Goal: Transaction & Acquisition: Obtain resource

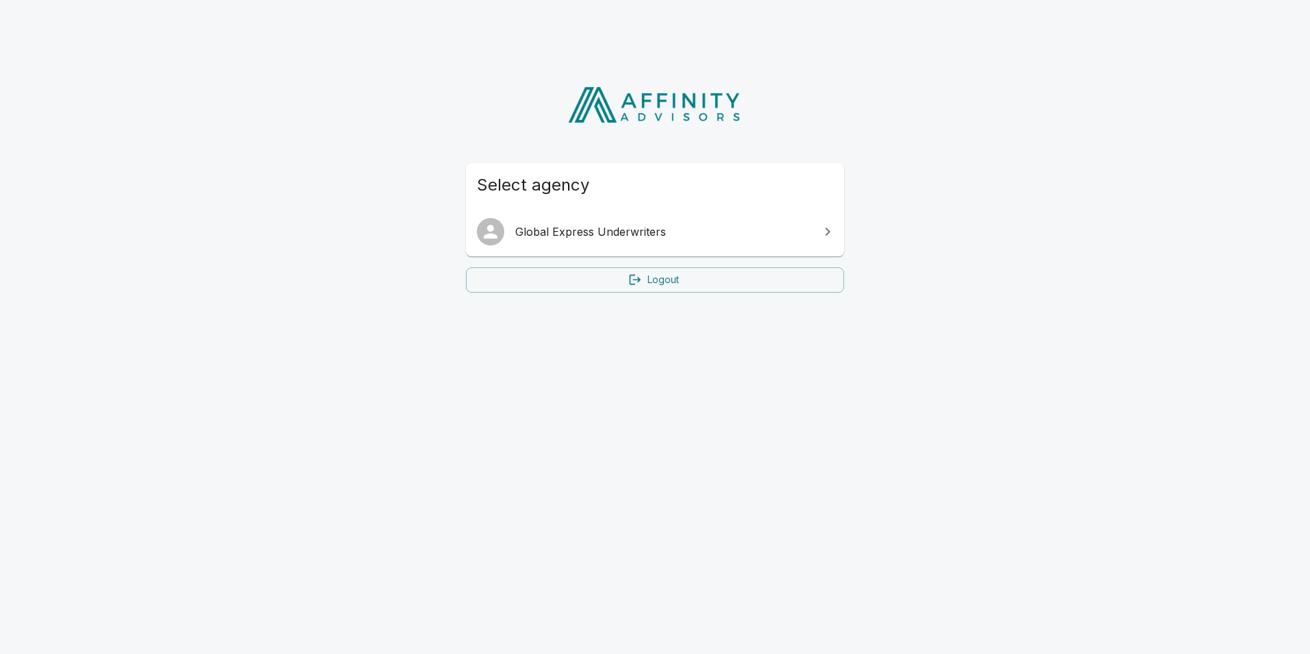
click at [651, 235] on span "Global Express Underwriters" at bounding box center [663, 231] width 296 height 16
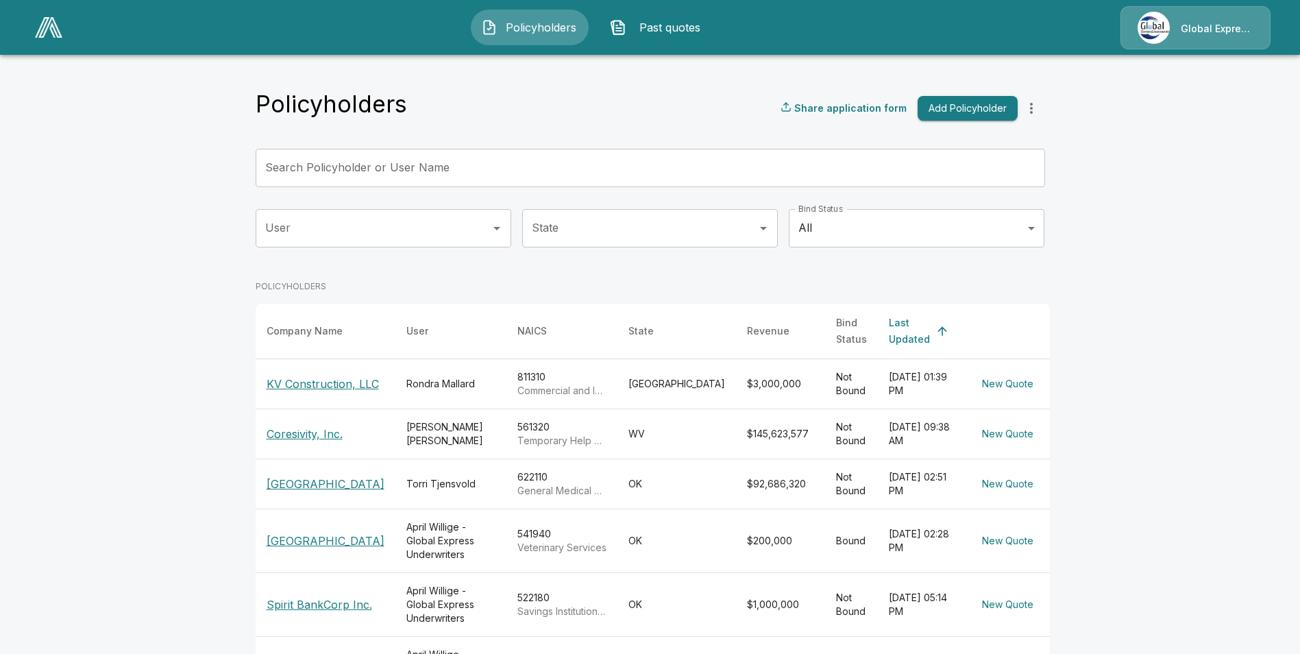
click at [489, 174] on input "Search Policyholder or User Name" at bounding box center [643, 168] width 774 height 38
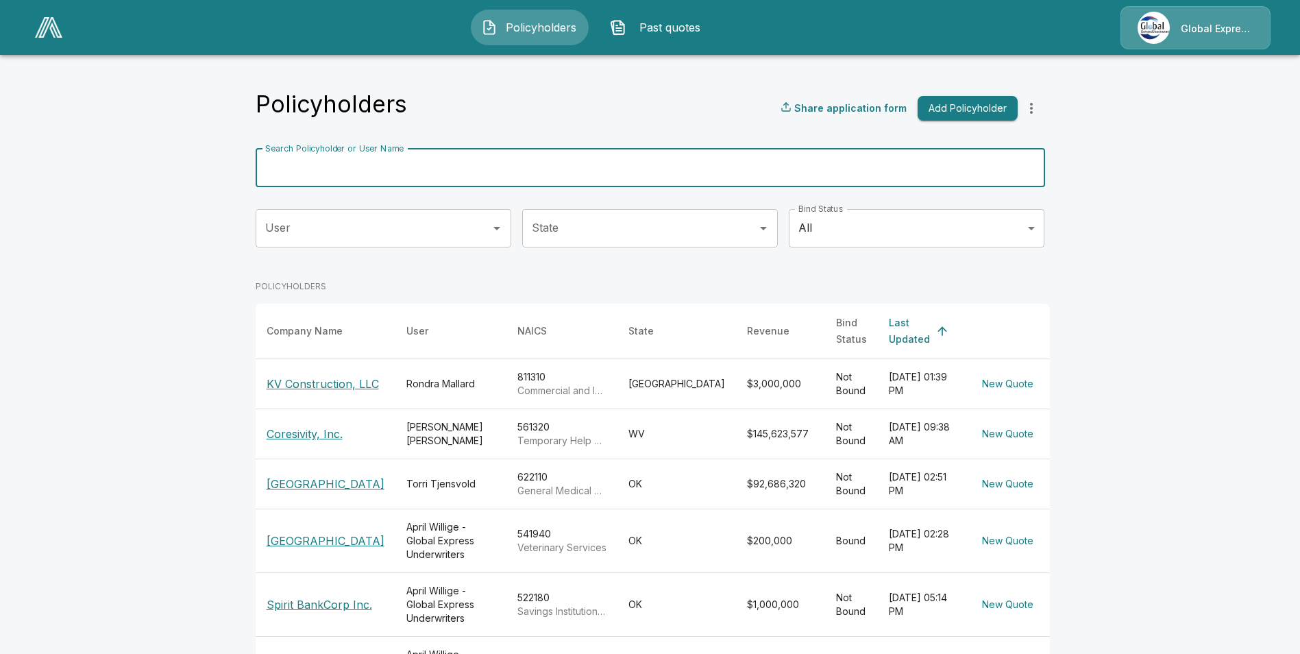
paste input "**********"
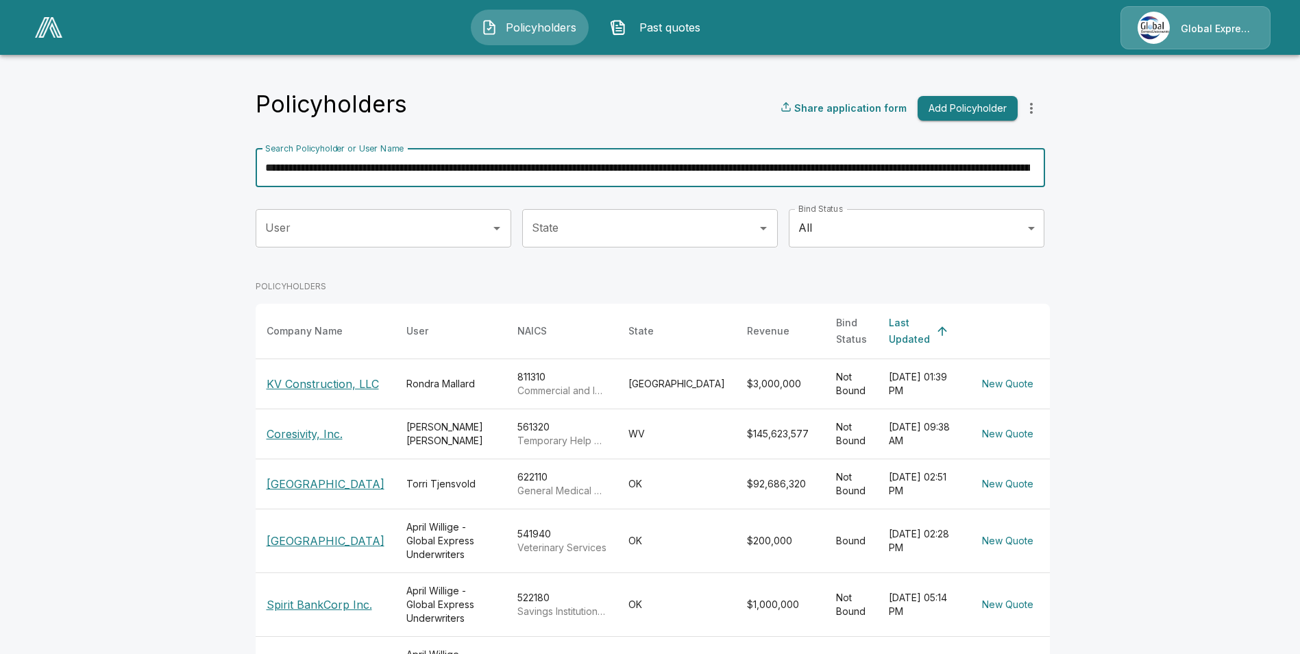
scroll to position [0, 40942]
type input "**********"
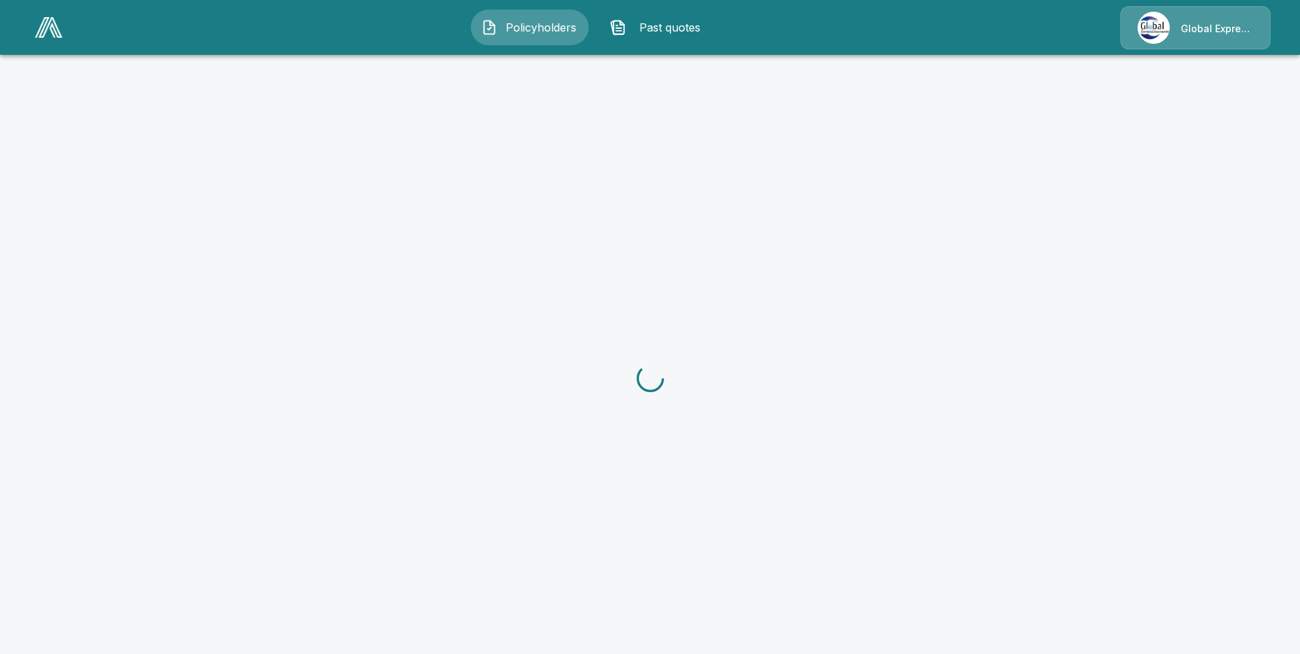
click at [45, 35] on img at bounding box center [48, 27] width 27 height 21
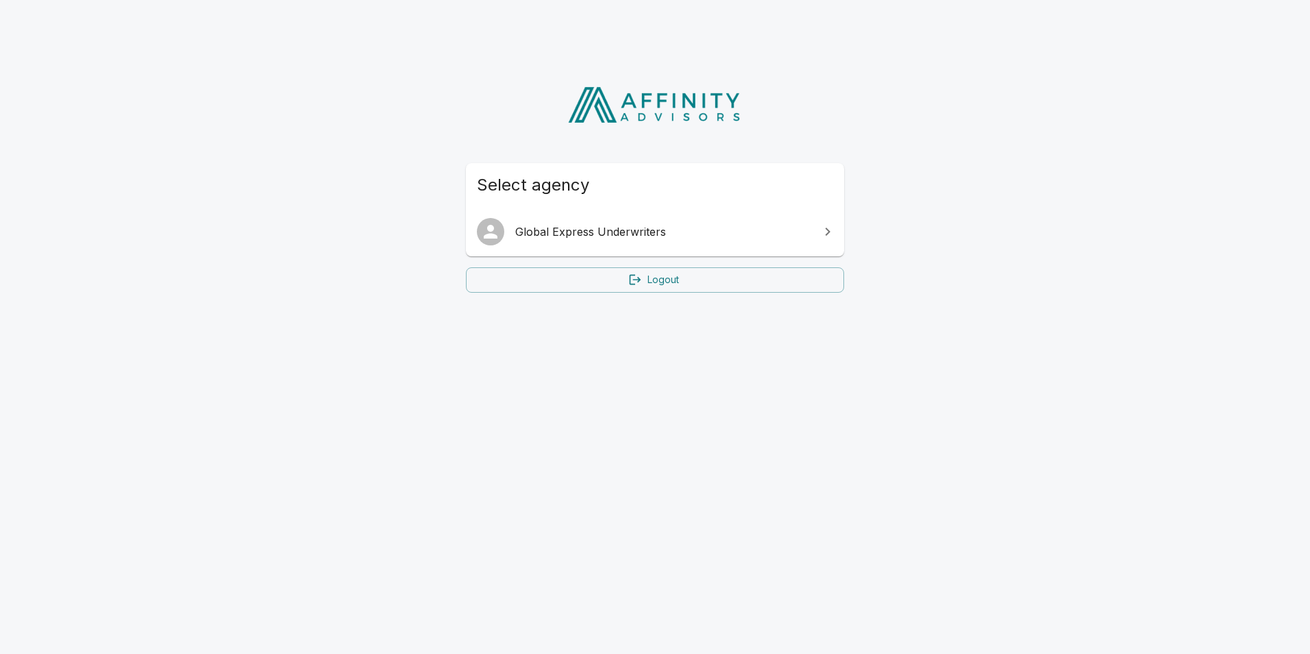
click at [606, 247] on link "Global Express Underwriters" at bounding box center [655, 231] width 378 height 38
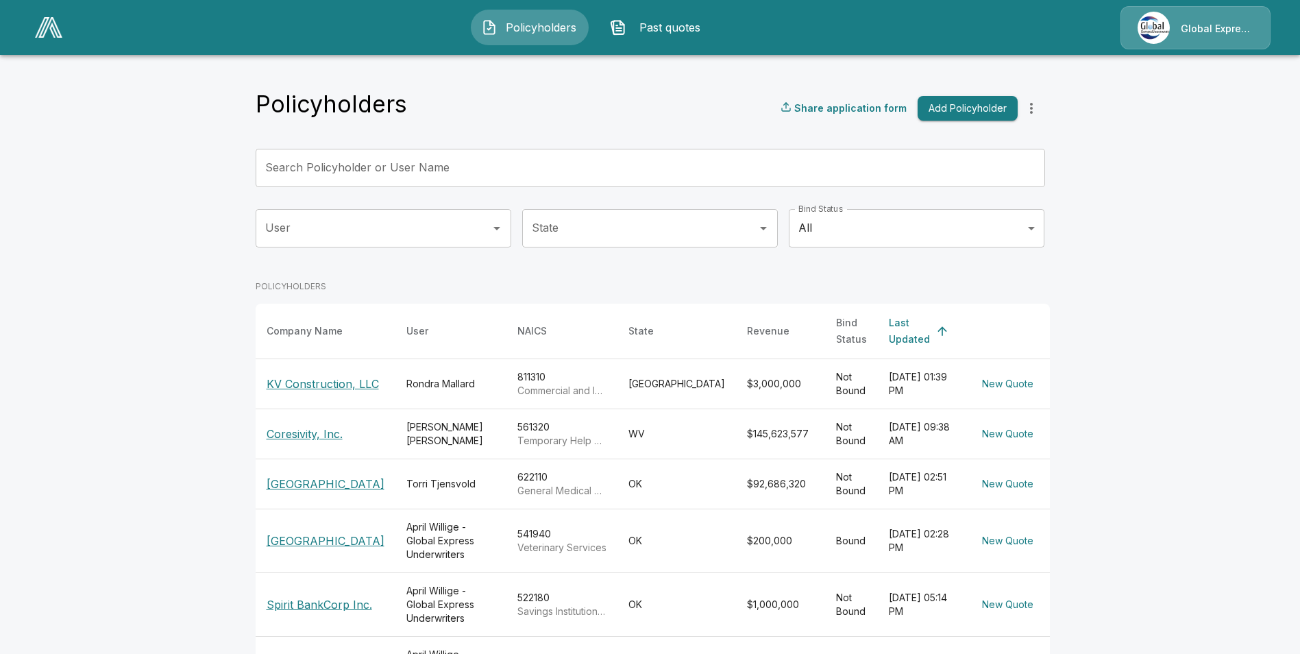
click at [446, 170] on input "Search Policyholder or User Name" at bounding box center [643, 168] width 774 height 38
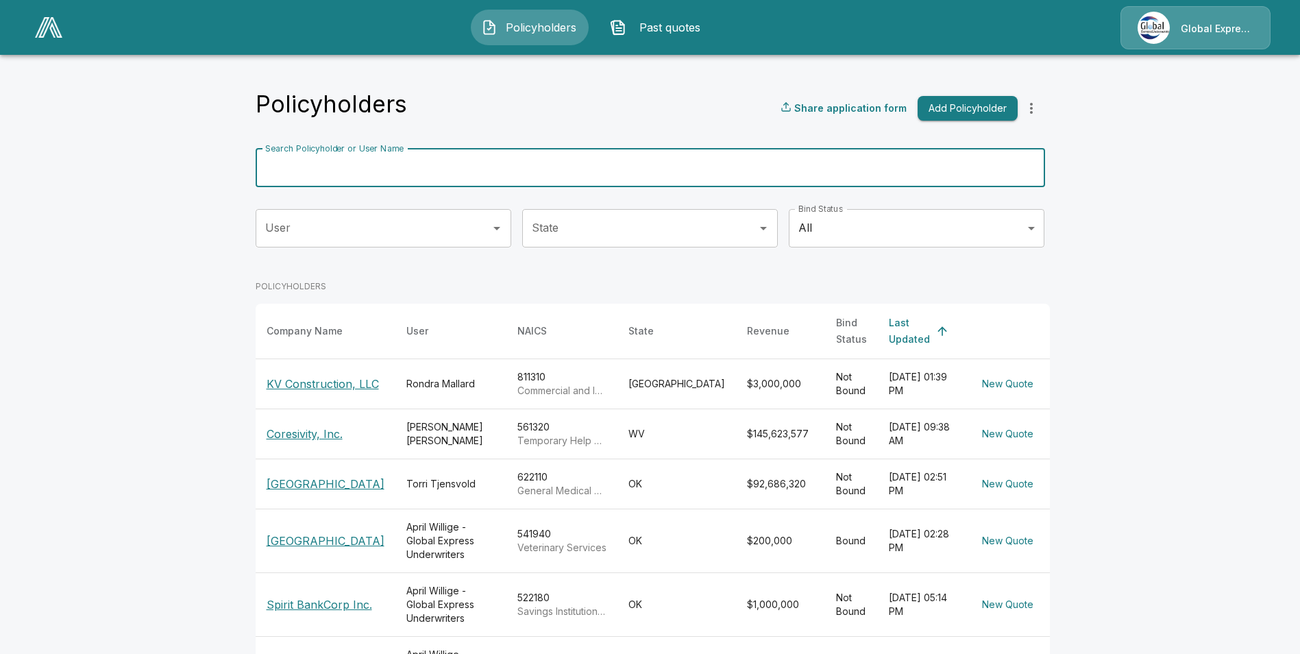
paste input "**********"
type input "**********"
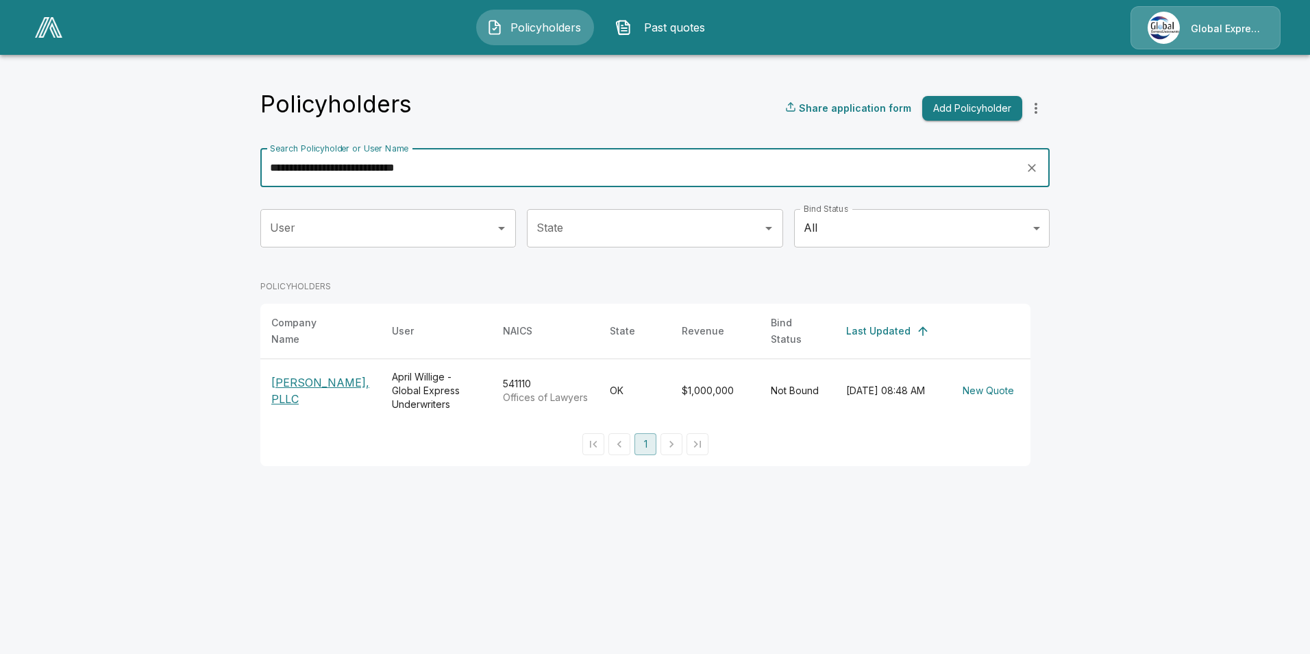
click at [331, 377] on p "[PERSON_NAME], PLLC" at bounding box center [320, 390] width 99 height 33
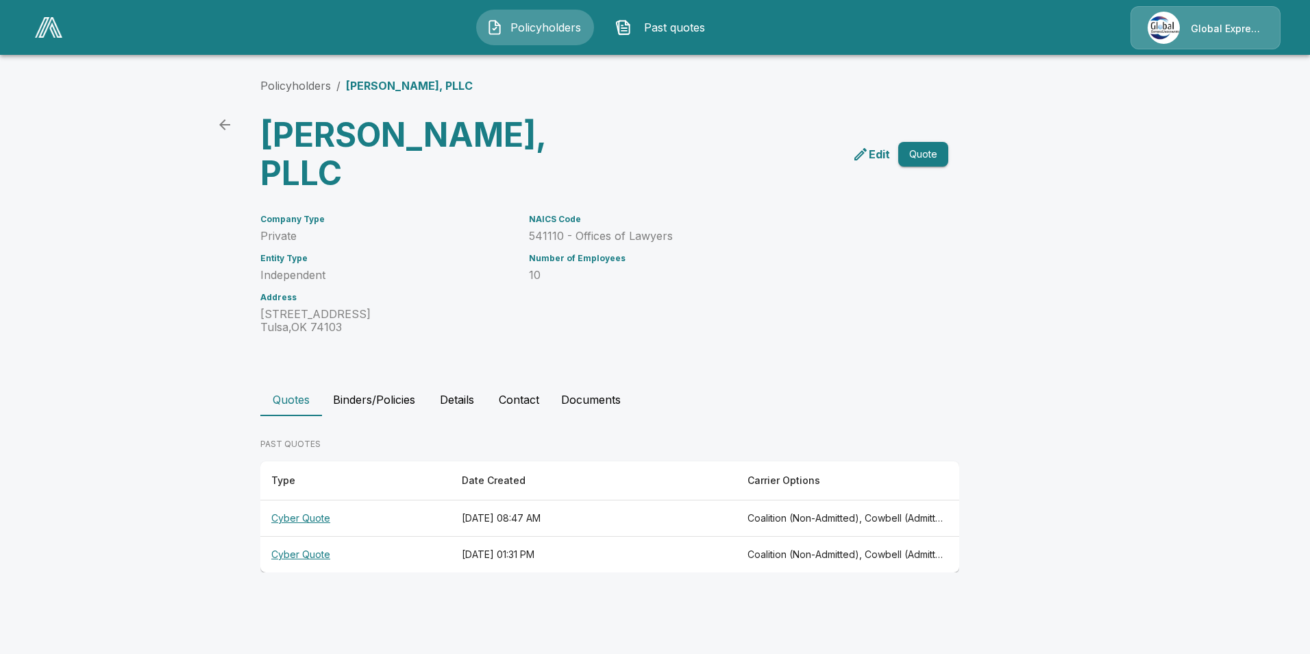
click at [294, 514] on th "Cyber Quote" at bounding box center [355, 518] width 190 height 36
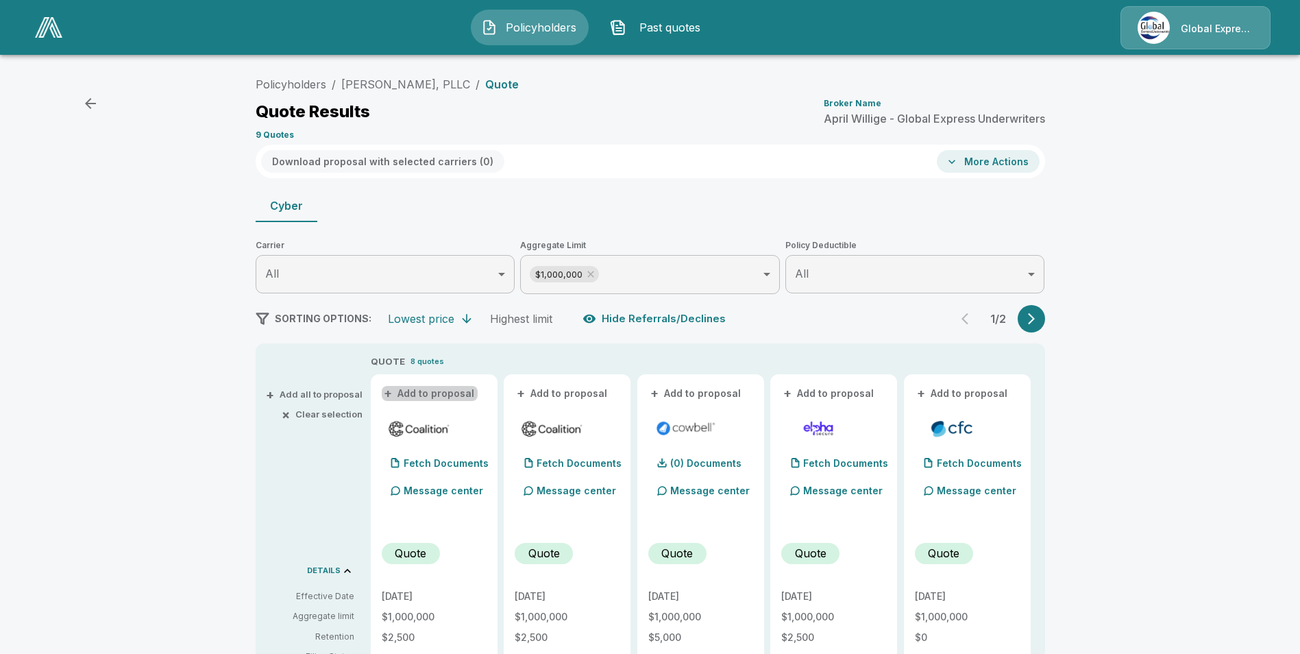
click at [444, 393] on button "+ Add to proposal" at bounding box center [430, 393] width 96 height 15
click at [549, 397] on button "+ Add to proposal" at bounding box center [563, 393] width 96 height 15
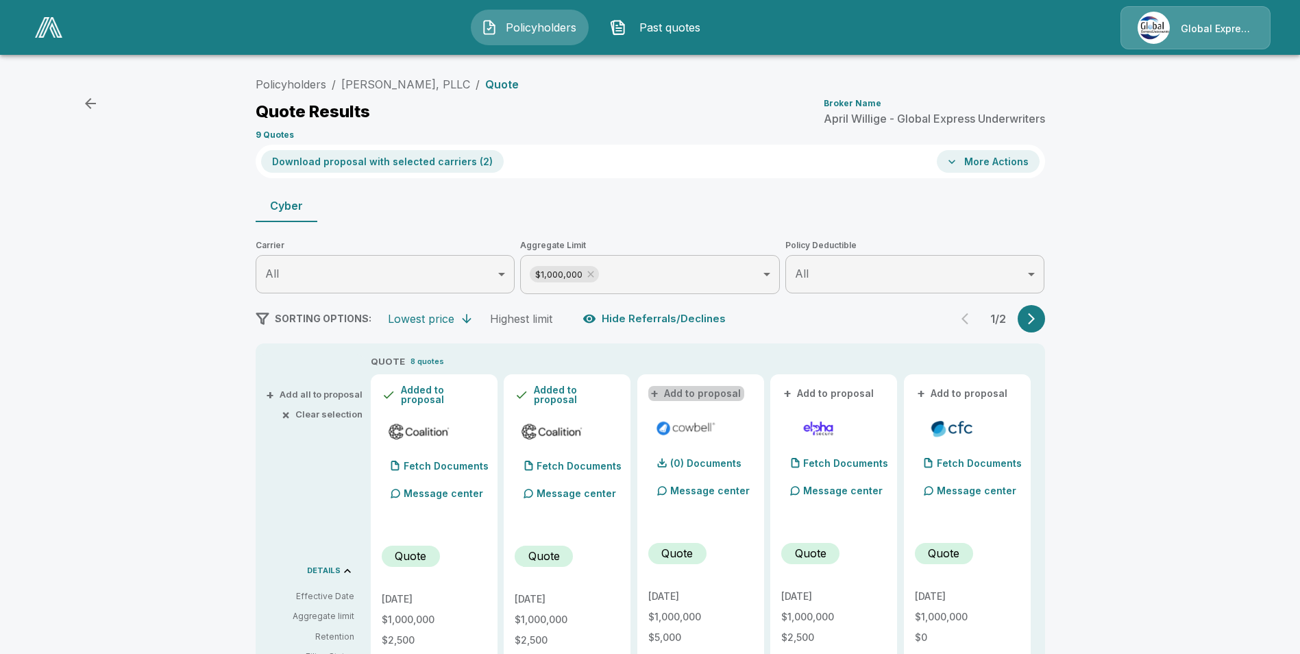
drag, startPoint x: 722, startPoint y: 395, endPoint x: 872, endPoint y: 390, distance: 149.4
click at [722, 394] on button "+ Add to proposal" at bounding box center [696, 393] width 96 height 15
click at [994, 393] on button "+ Add to proposal" at bounding box center [963, 393] width 96 height 15
click at [373, 158] on button "Download proposal with selected carriers ( 4 )" at bounding box center [382, 161] width 243 height 23
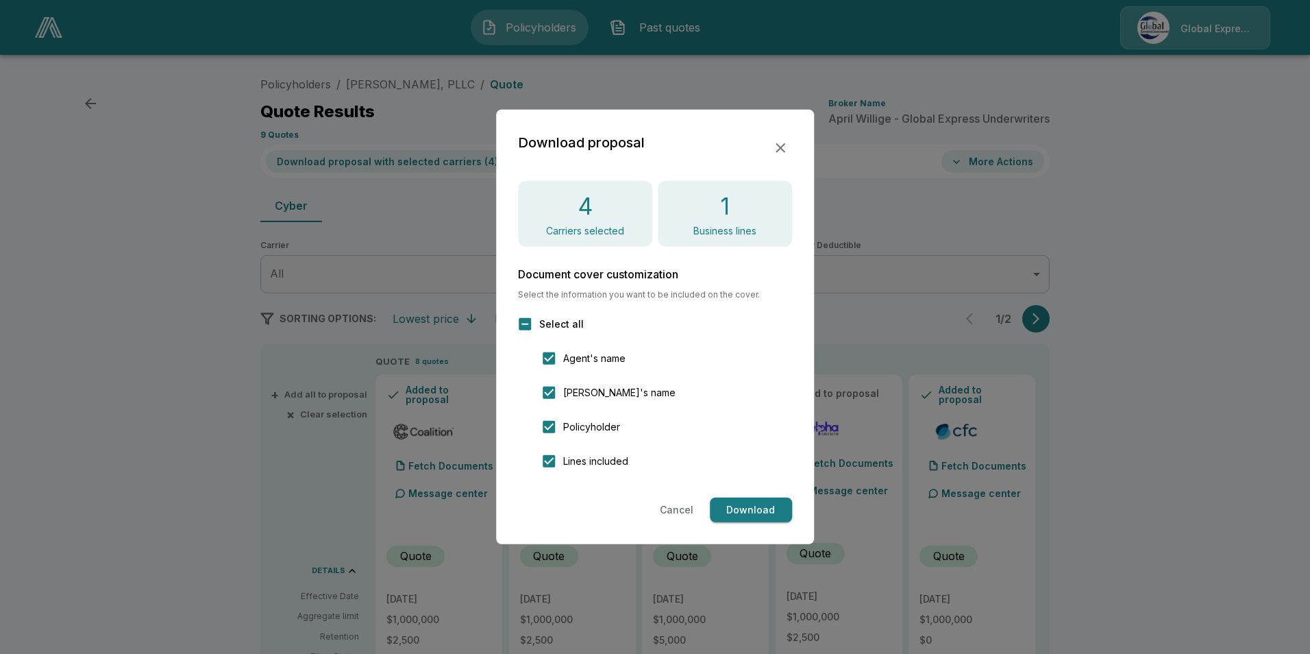
click at [765, 510] on button "Download" at bounding box center [751, 509] width 82 height 25
click at [778, 143] on icon "button" at bounding box center [780, 148] width 16 height 16
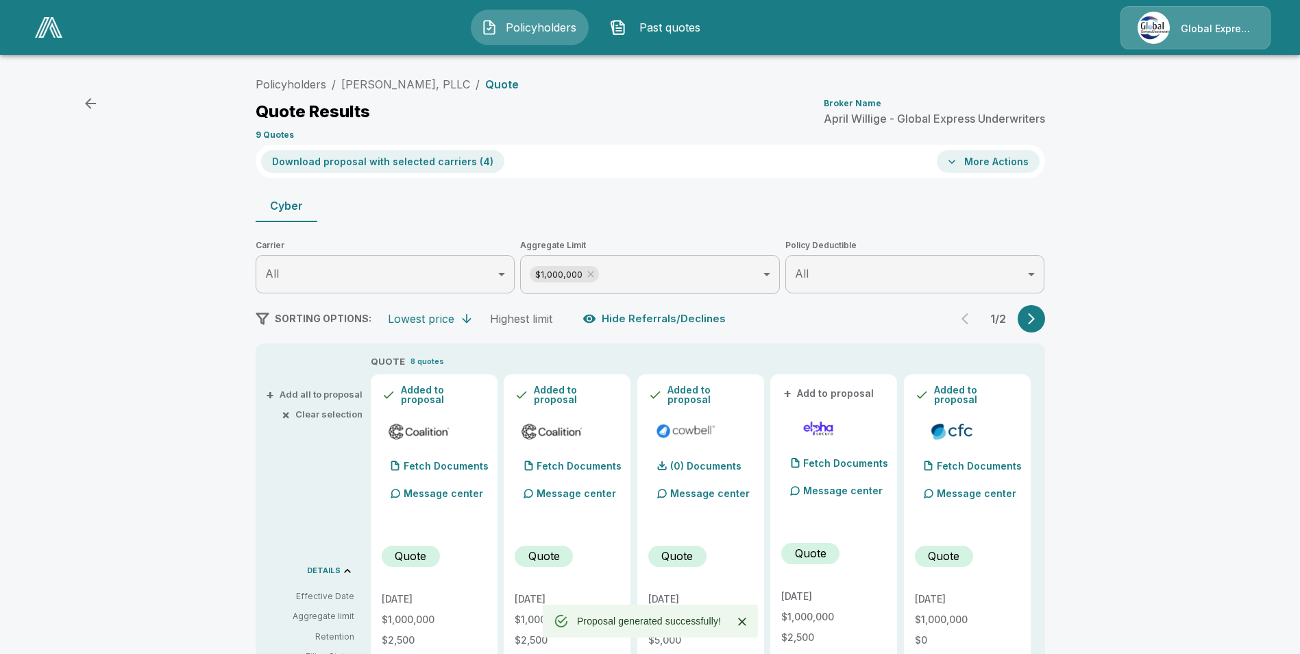
click at [987, 166] on button "More Actions" at bounding box center [988, 161] width 103 height 23
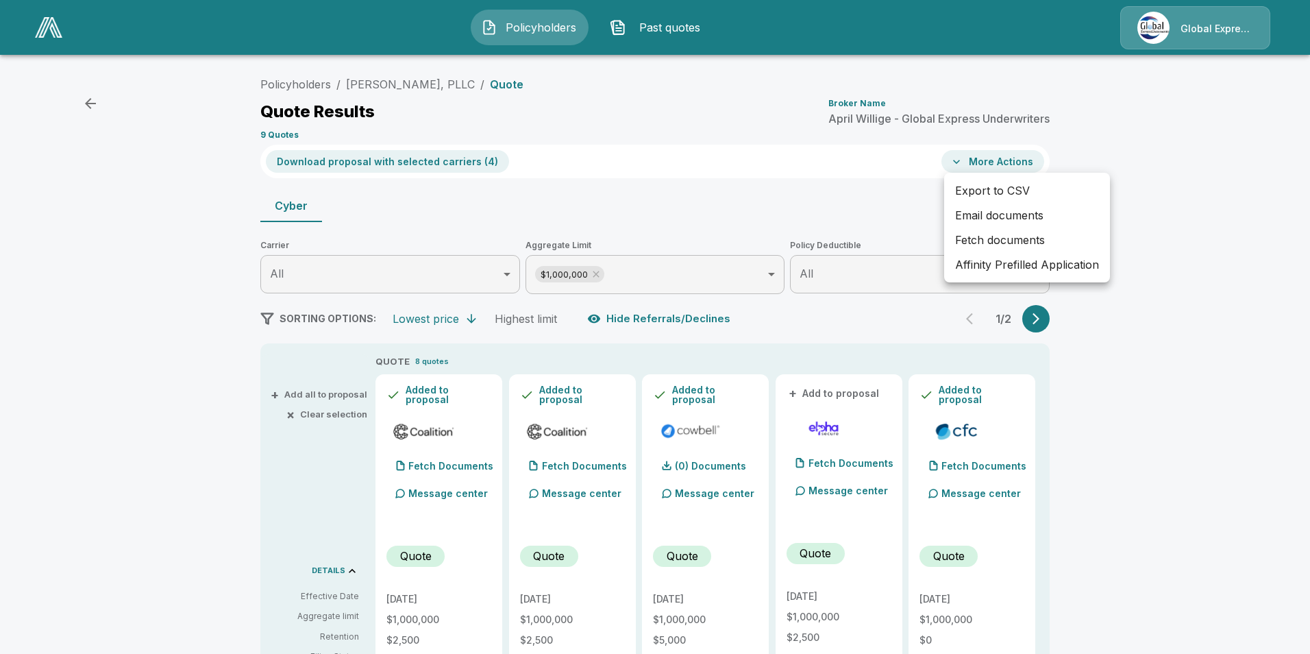
click at [1013, 269] on li "Affinity Prefilled Application" at bounding box center [1027, 264] width 166 height 25
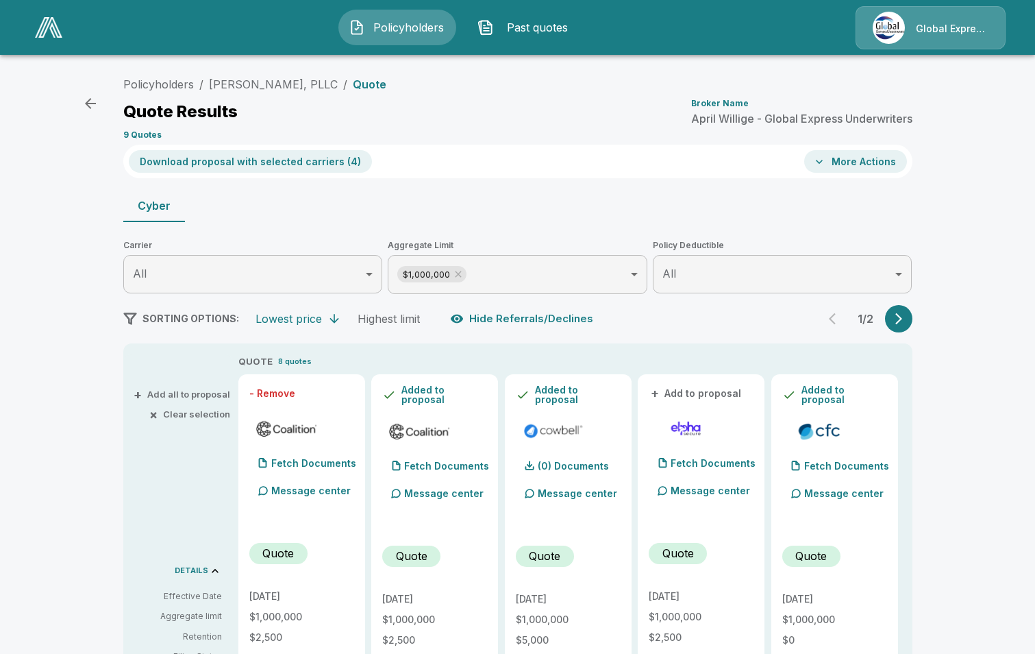
click at [869, 167] on button "More Actions" at bounding box center [855, 161] width 103 height 23
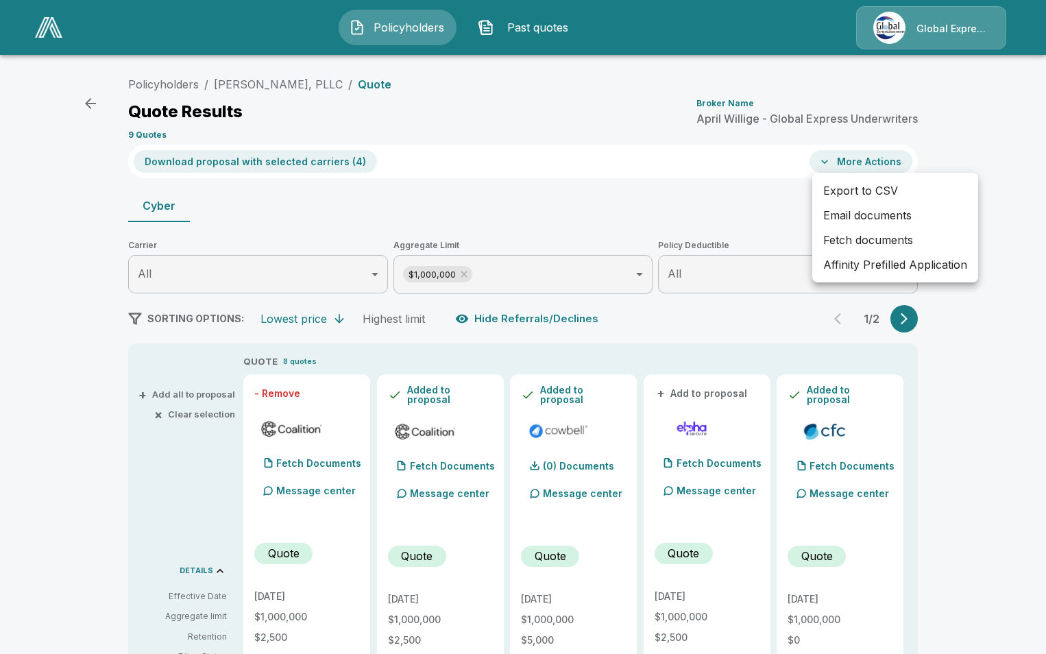
click at [868, 212] on li "Email documents" at bounding box center [895, 215] width 166 height 25
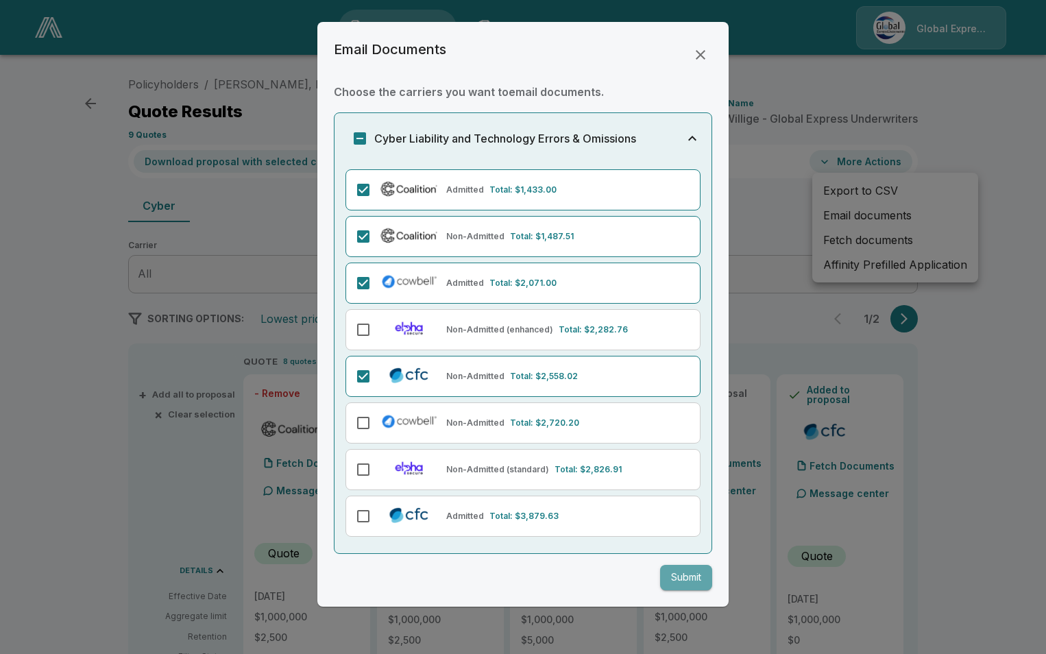
click at [682, 576] on button "Submit" at bounding box center [686, 577] width 52 height 25
